Goal: Find specific page/section: Find specific page/section

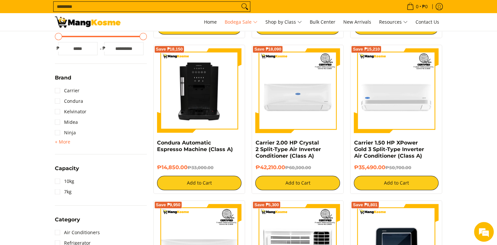
scroll to position [304, 0]
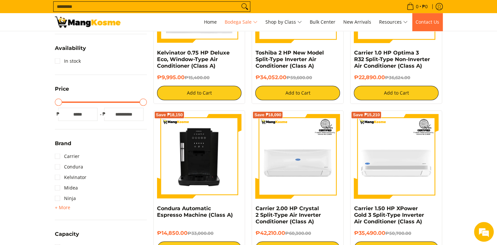
click at [427, 22] on span "Contact Us" at bounding box center [427, 22] width 24 height 6
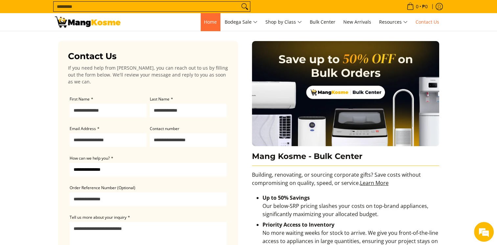
click at [204, 19] on span "Home" at bounding box center [210, 22] width 13 height 6
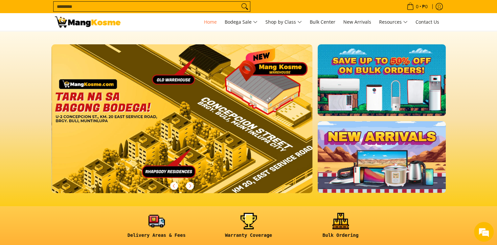
scroll to position [0, 804]
